Goal: Task Accomplishment & Management: Manage account settings

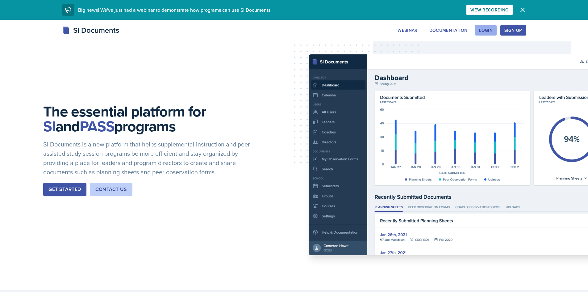
drag, startPoint x: 497, startPoint y: 28, endPoint x: 489, endPoint y: 29, distance: 7.4
click at [492, 28] on button "Login" at bounding box center [486, 30] width 22 height 10
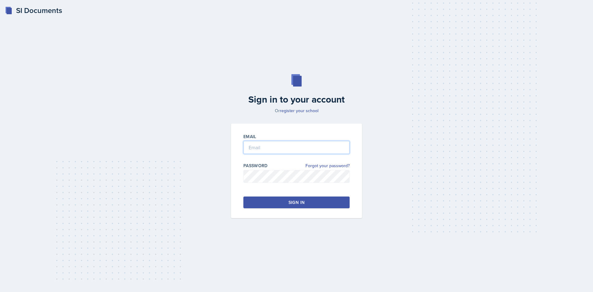
click at [319, 151] on input "email" at bounding box center [296, 147] width 106 height 13
type input "[EMAIL_ADDRESS][DOMAIN_NAME]"
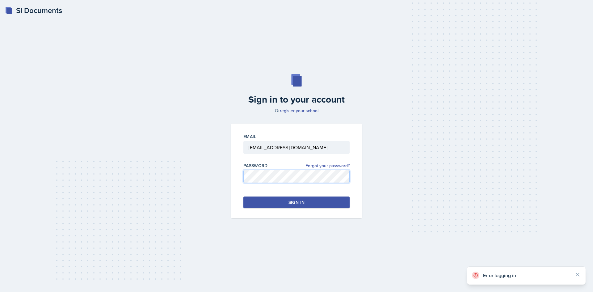
click at [220, 183] on div "Sign in to your account Or register your school Email [EMAIL_ADDRESS][DOMAIN_NA…" at bounding box center [296, 145] width 573 height 183
click at [238, 178] on div "Email [EMAIL_ADDRESS][DOMAIN_NAME] Password Forgot your password? Sign in" at bounding box center [296, 171] width 131 height 94
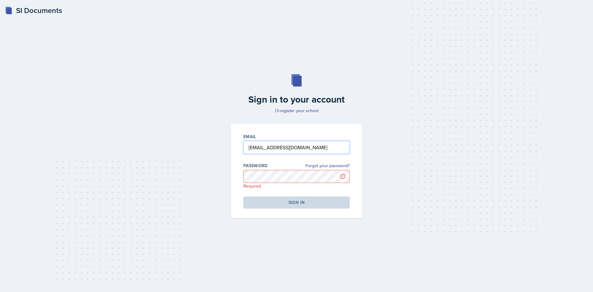
click at [290, 145] on input "[EMAIL_ADDRESS][DOMAIN_NAME]" at bounding box center [296, 147] width 106 height 13
click at [158, 92] on div "Sign in to your account Or register your school Email Password Forgot your pass…" at bounding box center [296, 145] width 573 height 183
